Goal: Register for event/course

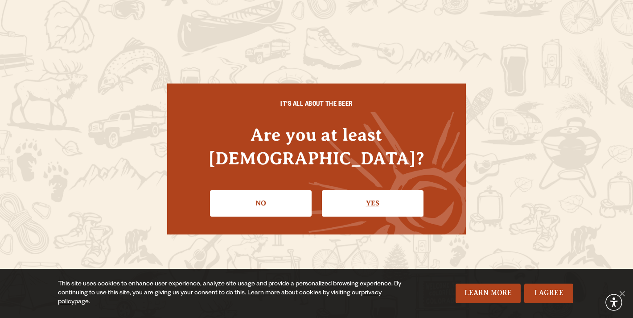
click at [332, 195] on link "Yes" at bounding box center [373, 203] width 102 height 26
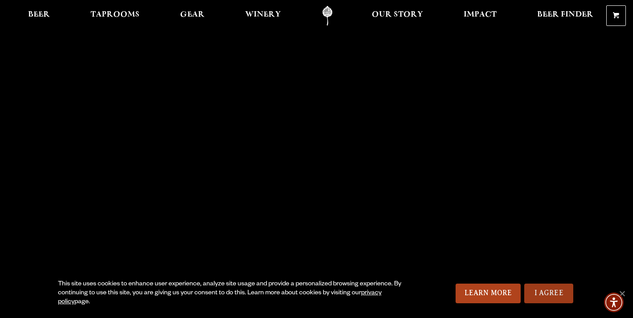
click at [545, 293] on link "I Agree" at bounding box center [548, 293] width 49 height 20
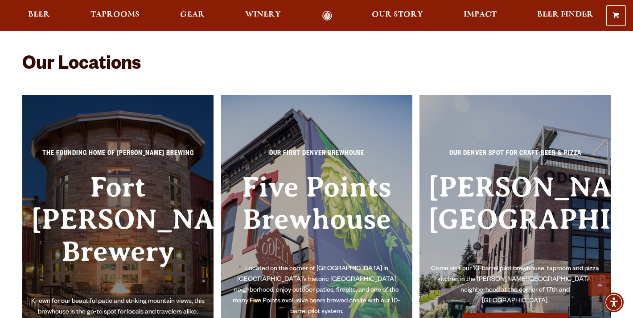
scroll to position [1862, 0]
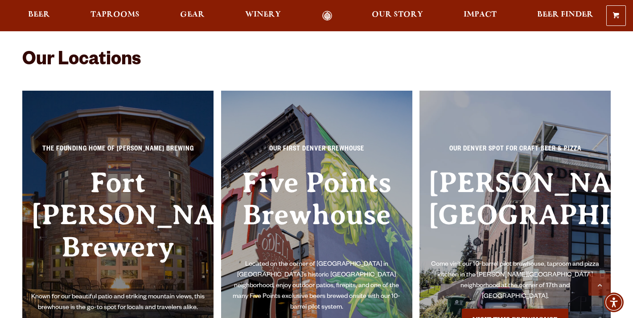
click at [177, 207] on h3 "Fort [PERSON_NAME] Brewery" at bounding box center [117, 228] width 173 height 125
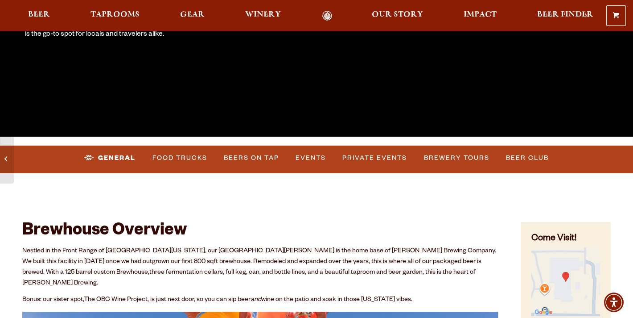
scroll to position [223, 0]
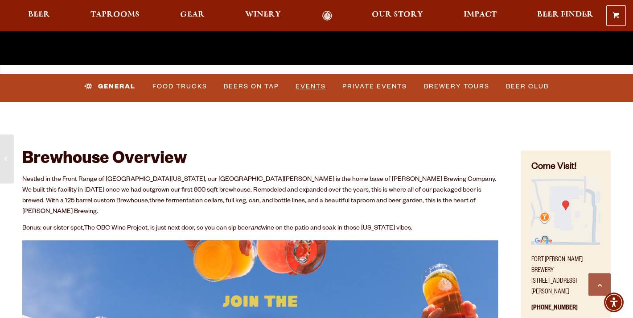
click at [307, 88] on link "Events" at bounding box center [310, 86] width 37 height 21
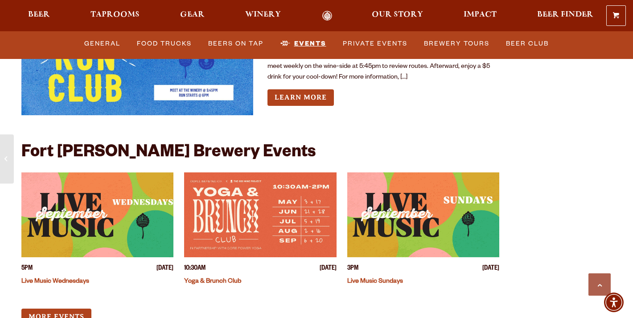
scroll to position [3375, 0]
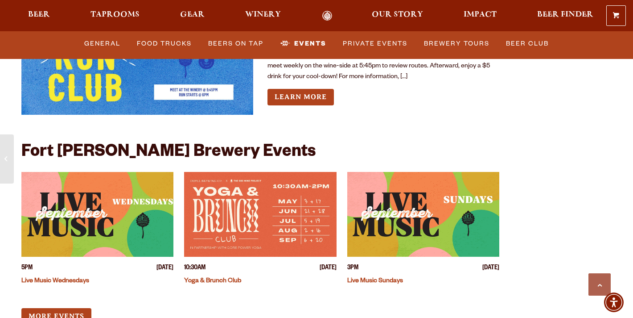
click at [292, 214] on img "View event details" at bounding box center [260, 214] width 152 height 85
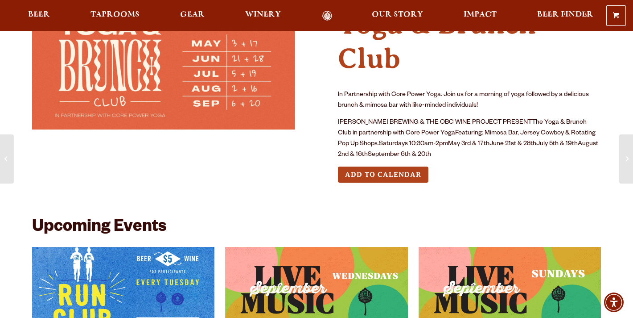
scroll to position [56, 0]
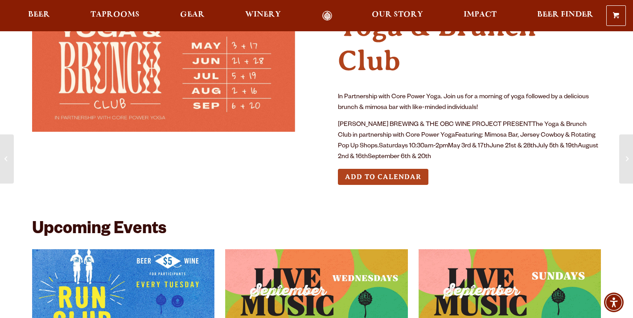
click at [223, 97] on img at bounding box center [163, 66] width 263 height 132
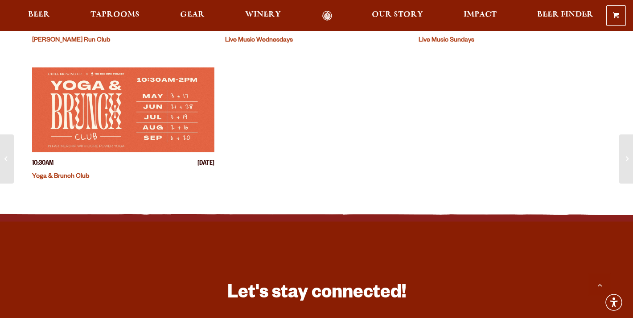
scroll to position [369, 0]
